Goal: Communication & Community: Participate in discussion

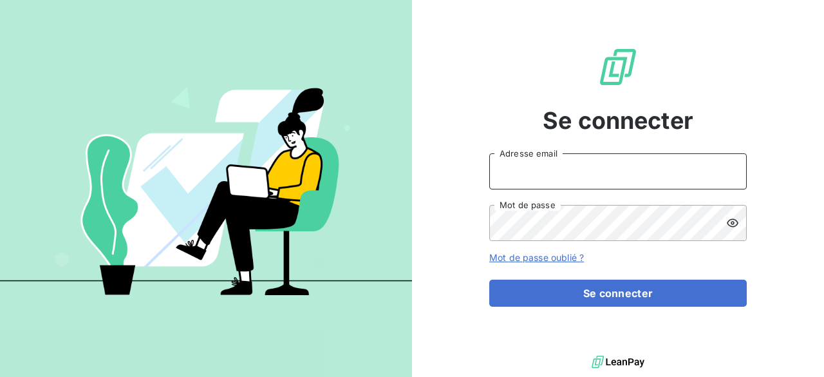
click at [579, 167] on input "Adresse email" at bounding box center [617, 171] width 257 height 36
type input "[EMAIL_ADDRESS][DOMAIN_NAME]"
click at [489, 279] on button "Se connecter" at bounding box center [617, 292] width 257 height 27
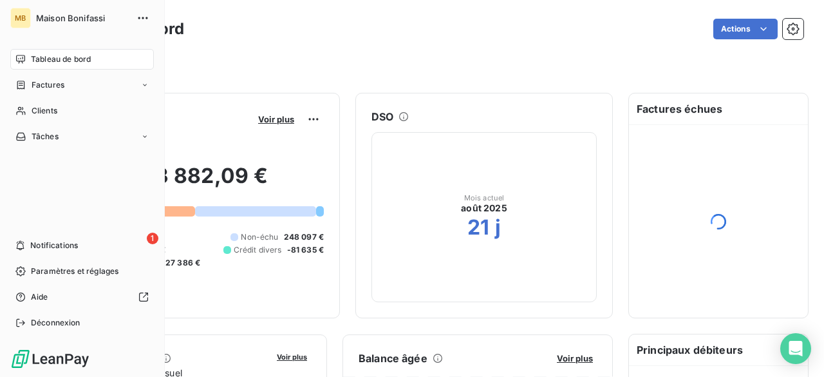
click at [28, 247] on div "1 Notifications" at bounding box center [82, 245] width 144 height 21
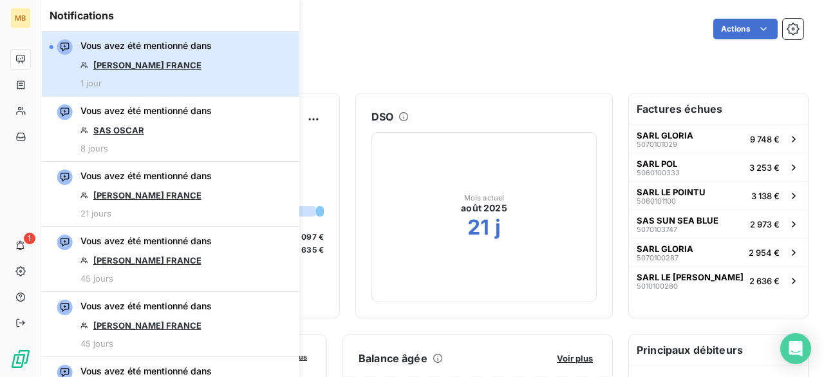
click at [251, 68] on button "Vous avez été mentionné dans SARL EDMUNDS FRANCE 1 jour" at bounding box center [170, 64] width 257 height 65
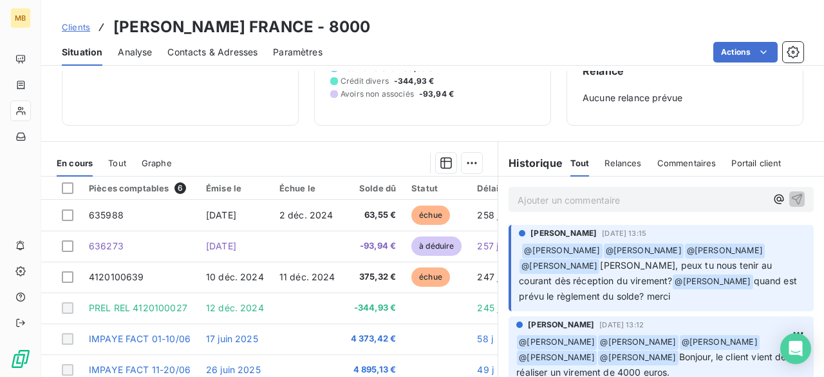
click at [771, 204] on button "button" at bounding box center [778, 198] width 15 height 15
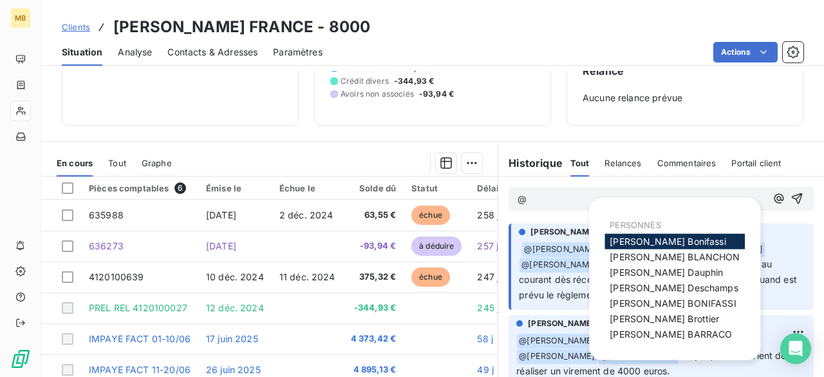
click at [651, 283] on span "[PERSON_NAME]" at bounding box center [674, 287] width 128 height 11
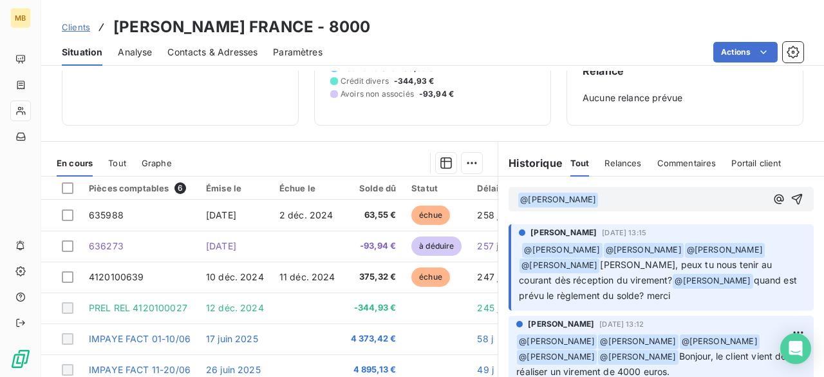
click at [772, 202] on icon "button" at bounding box center [778, 198] width 13 height 13
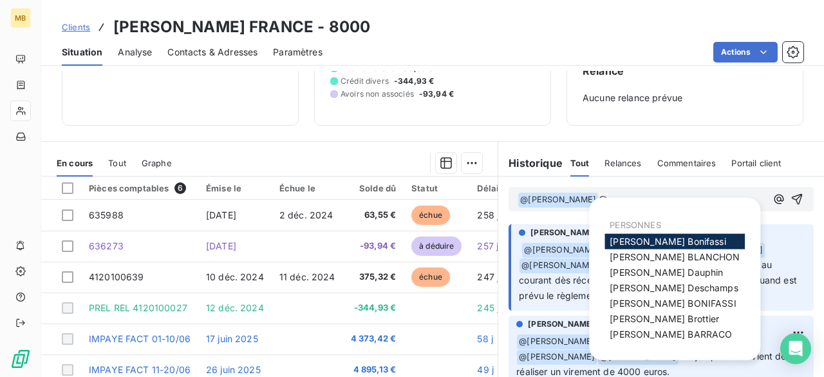
click at [645, 330] on span "[PERSON_NAME]" at bounding box center [671, 333] width 122 height 11
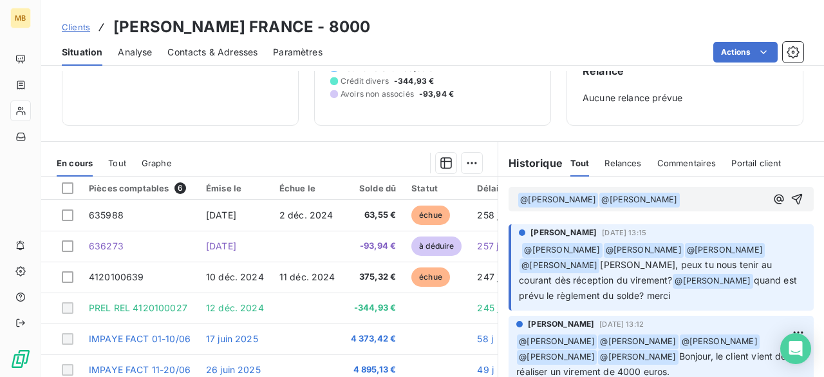
click at [740, 201] on p "﻿ @ [PERSON_NAME] ﻿ ﻿ @ [PERSON_NAME] ﻿ ﻿" at bounding box center [641, 199] width 248 height 15
click at [771, 200] on button "button" at bounding box center [778, 198] width 15 height 15
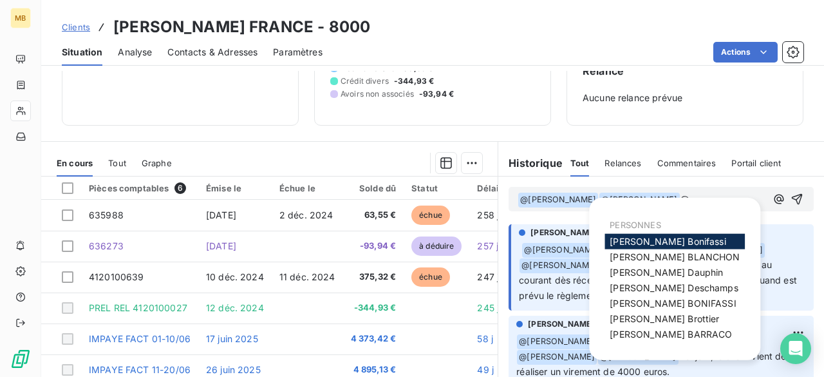
click at [651, 262] on div "[PERSON_NAME]" at bounding box center [674, 256] width 140 height 15
click at [666, 256] on span "[PERSON_NAME]" at bounding box center [675, 256] width 130 height 11
